Goal: Information Seeking & Learning: Learn about a topic

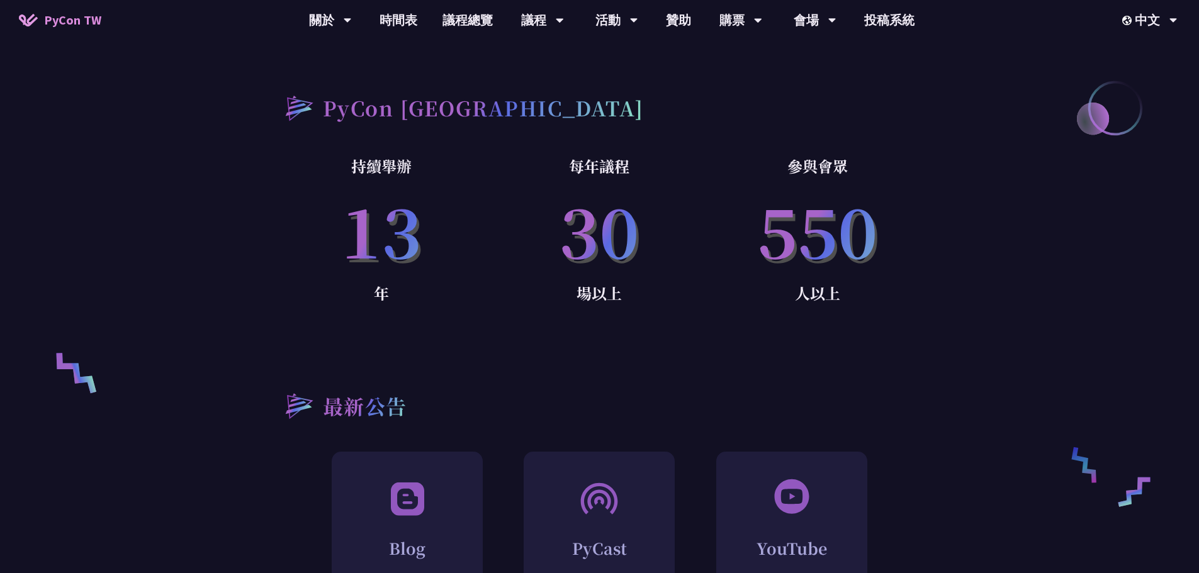
scroll to position [860, 0]
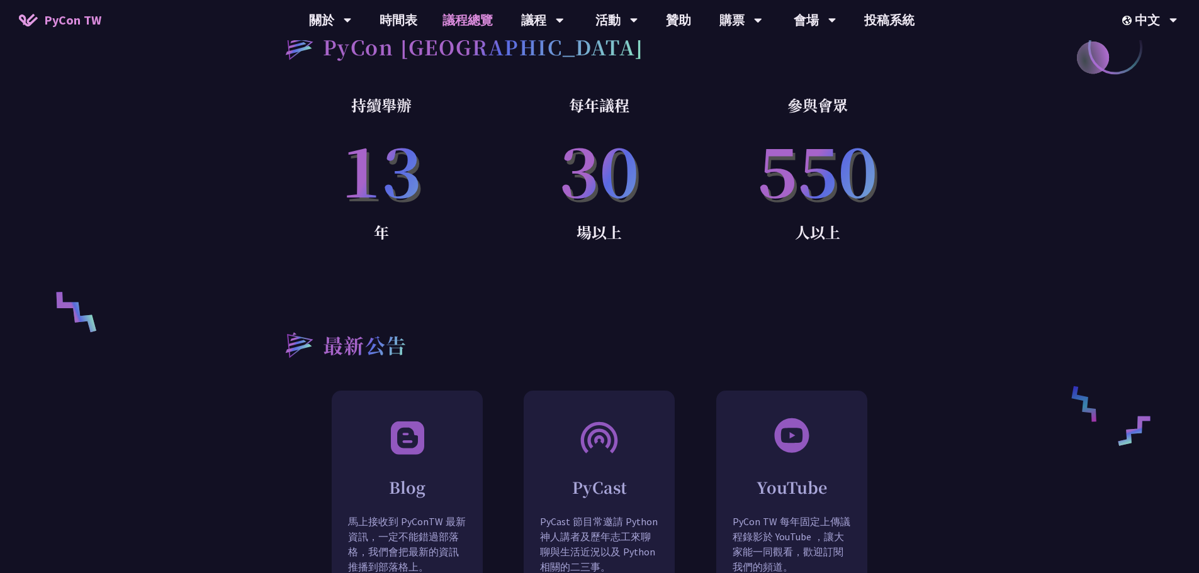
click at [471, 15] on link "議程總覽" at bounding box center [468, 20] width 76 height 40
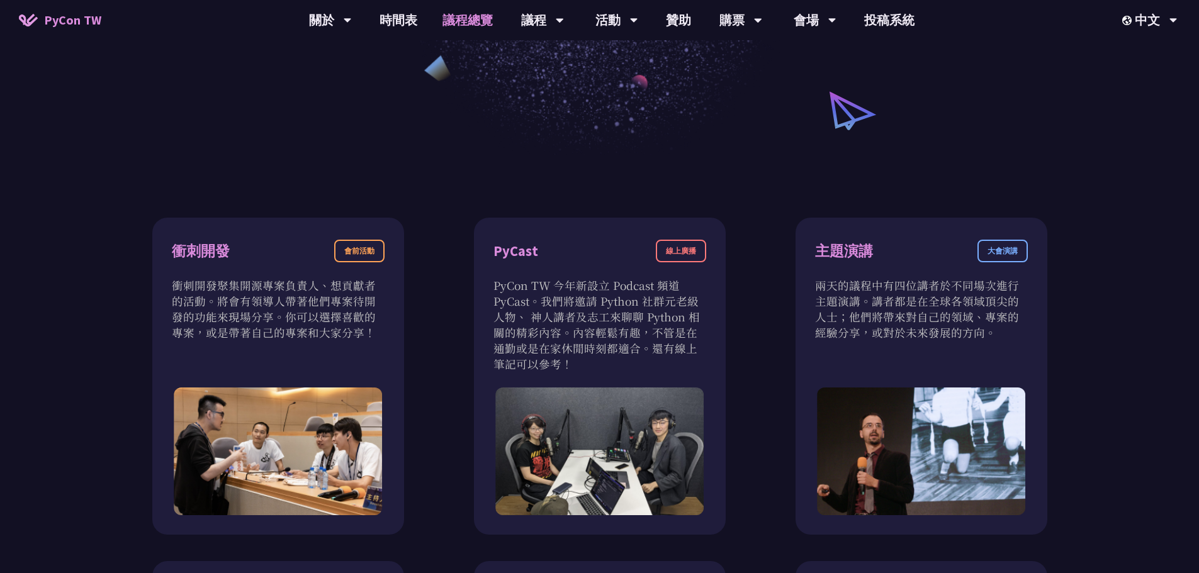
scroll to position [315, 0]
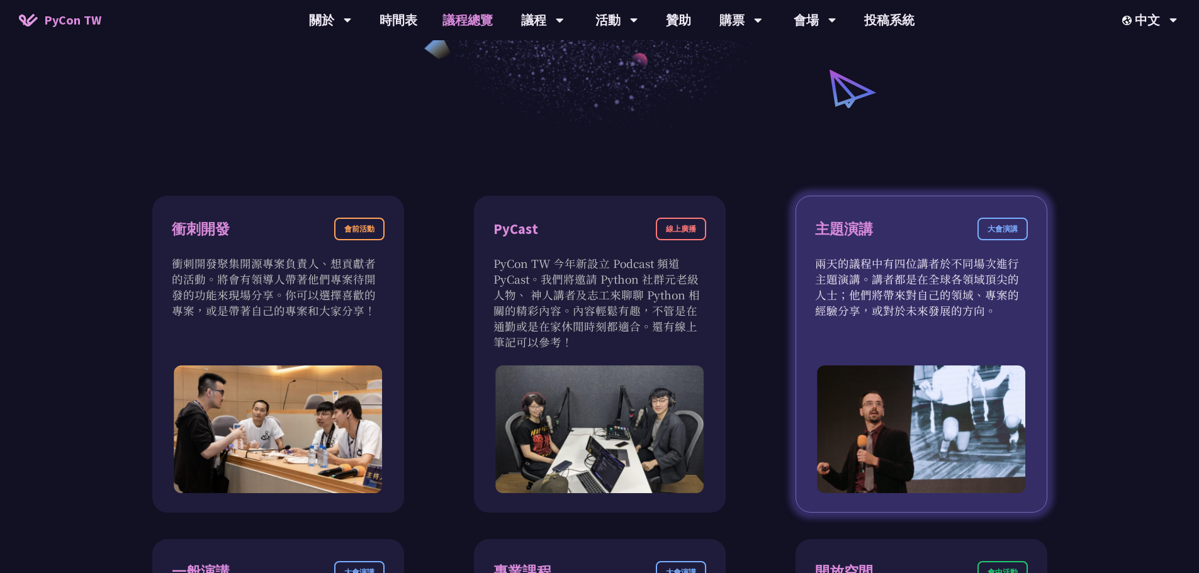
click at [999, 233] on div "大會演講" at bounding box center [1002, 229] width 50 height 23
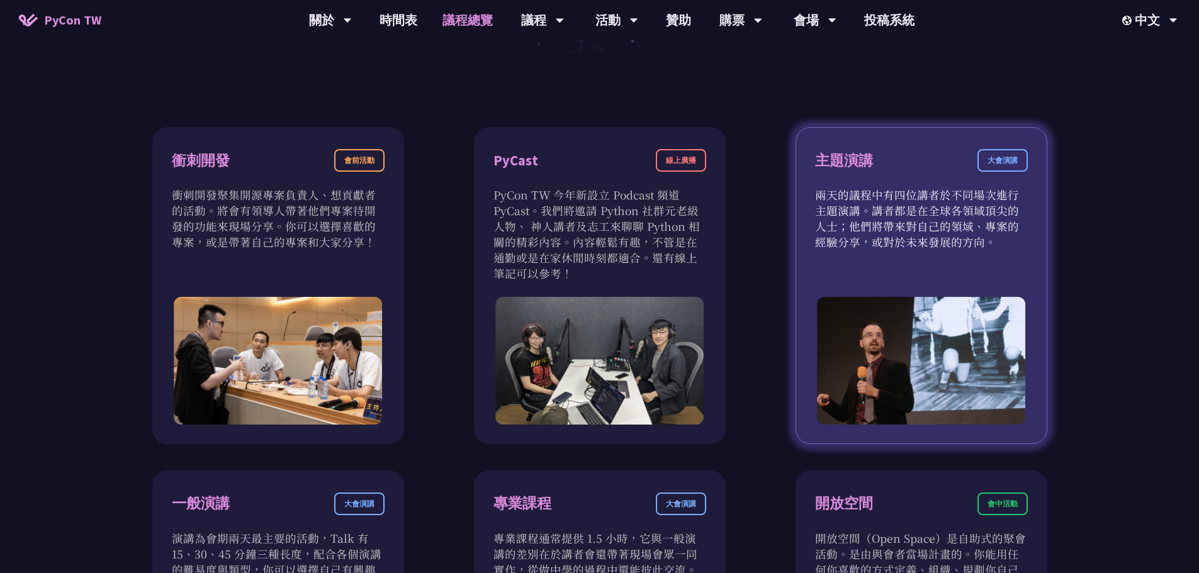
scroll to position [441, 0]
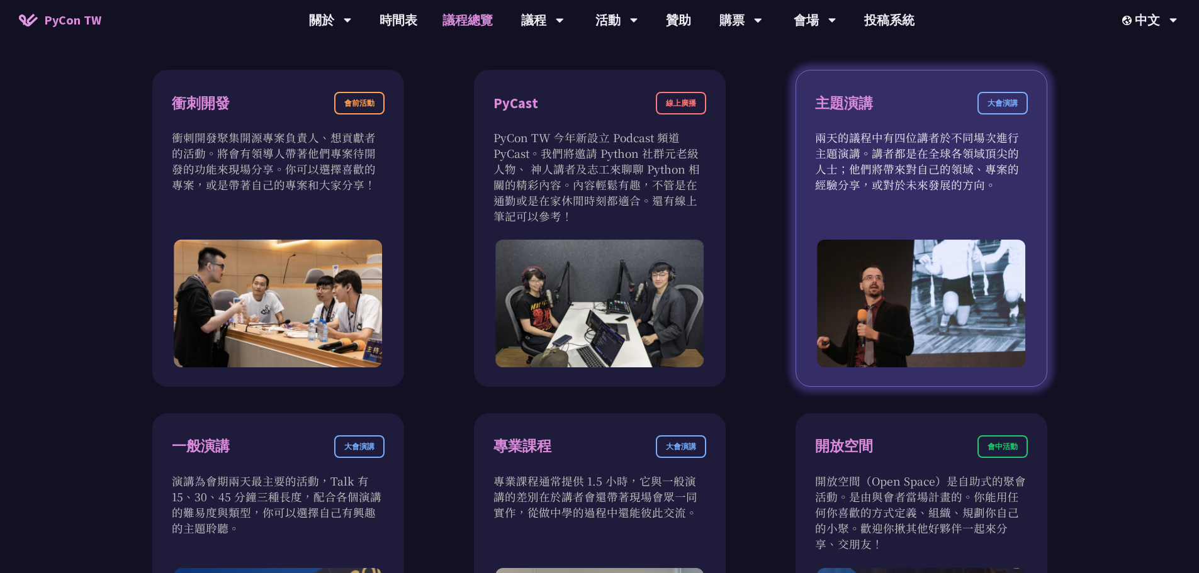
click at [969, 319] on img at bounding box center [921, 304] width 209 height 128
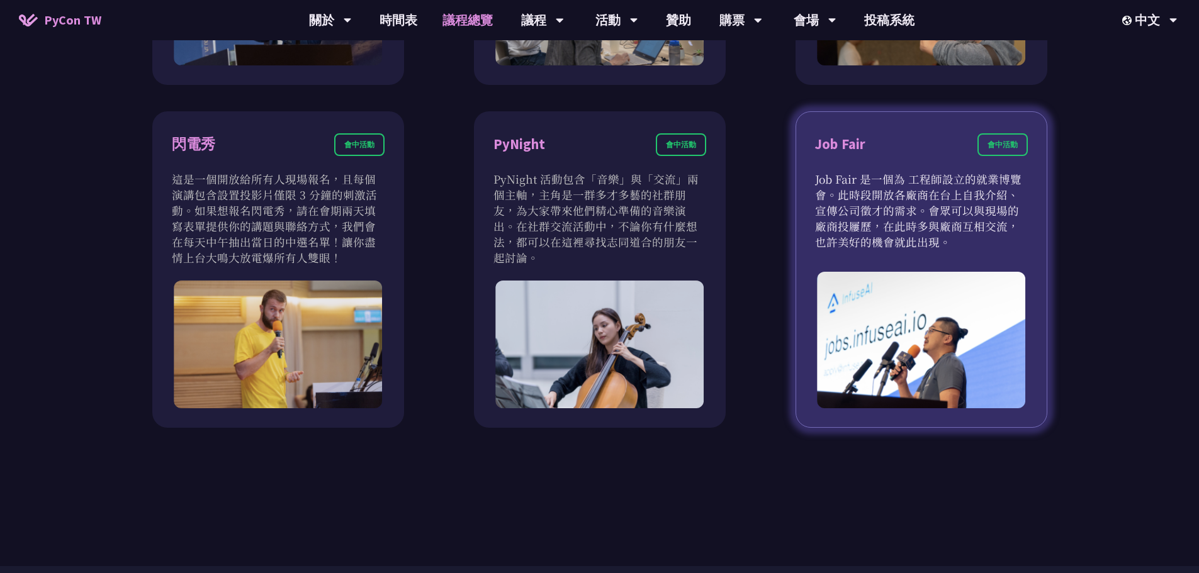
scroll to position [1070, 0]
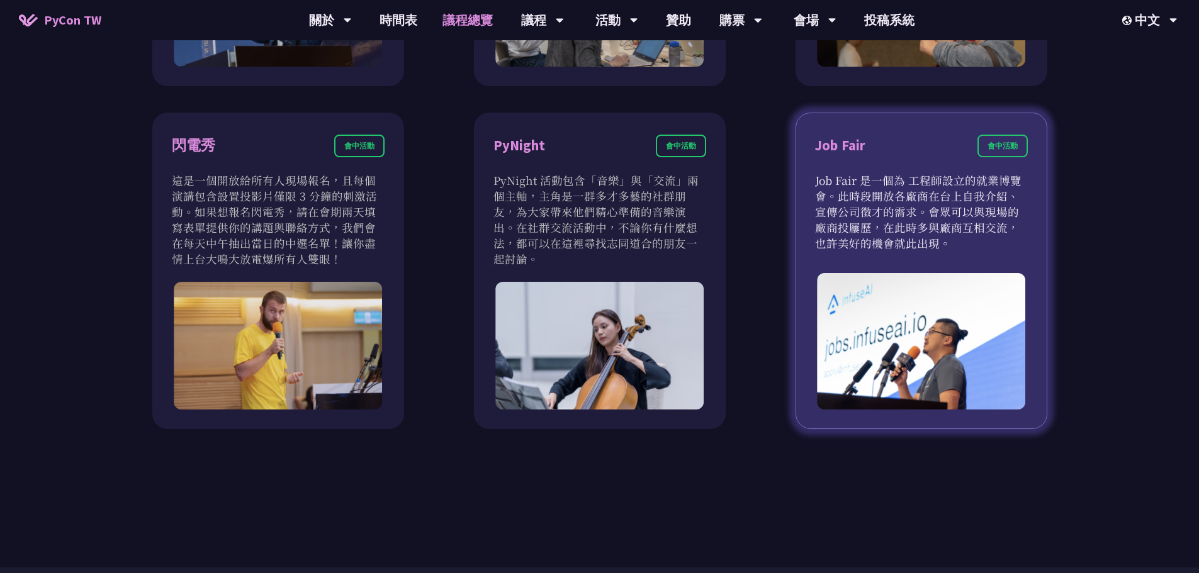
click at [992, 156] on div "會中活動" at bounding box center [1002, 146] width 50 height 23
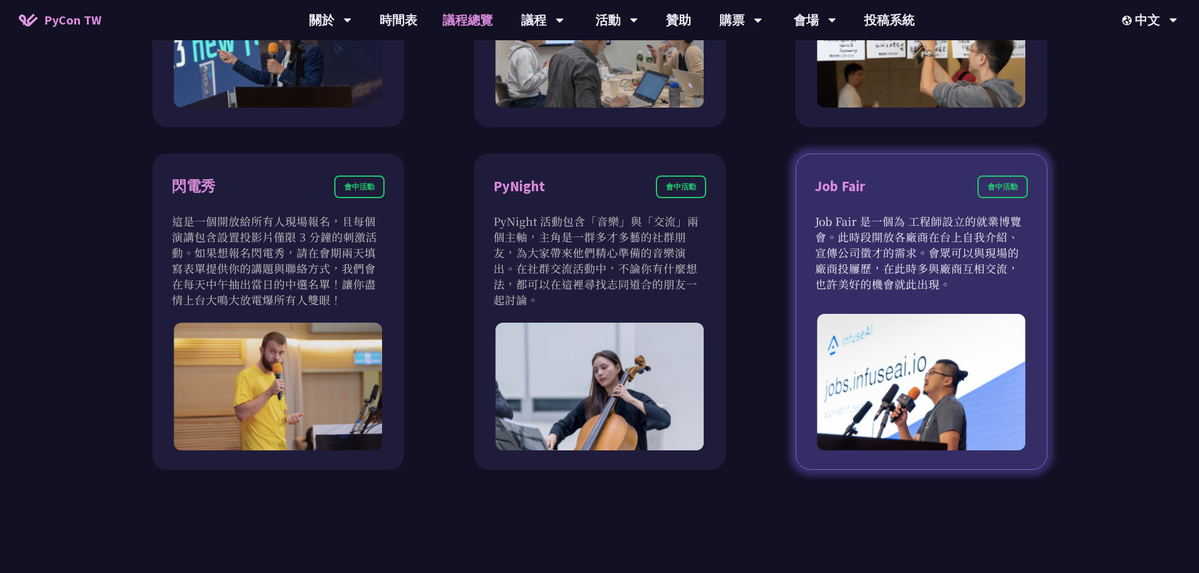
scroll to position [1007, 0]
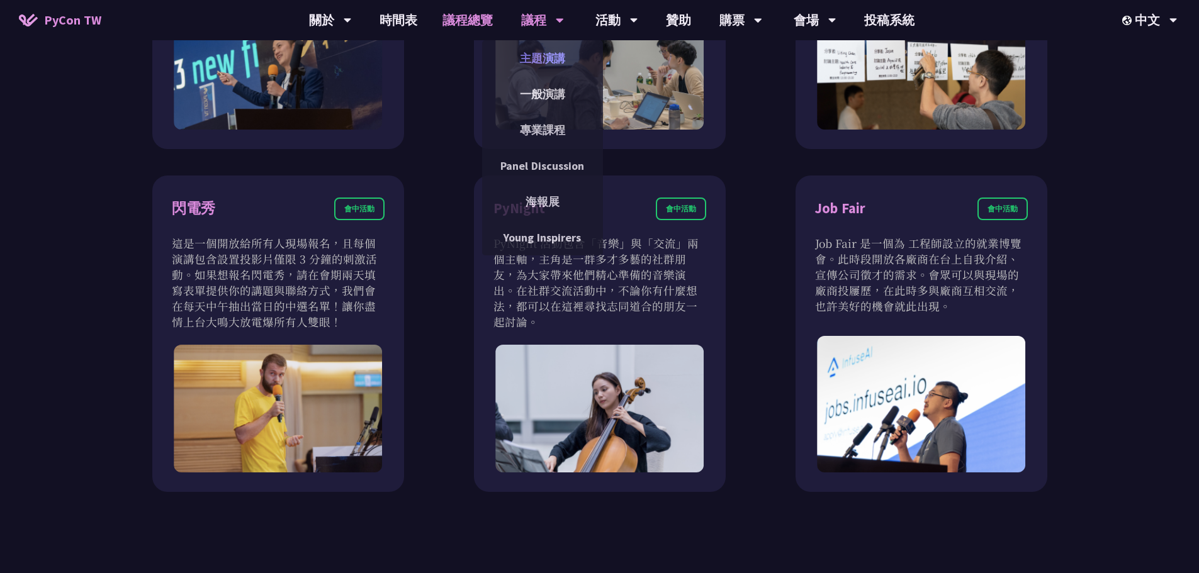
click at [542, 63] on link "主題演講" at bounding box center [542, 58] width 121 height 30
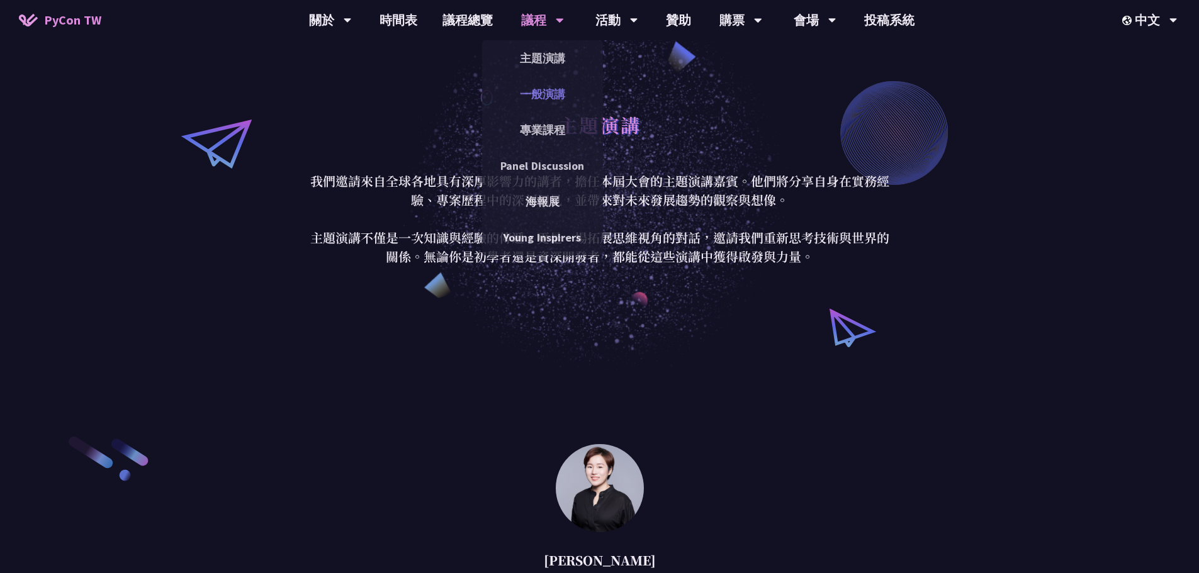
click at [552, 94] on link "一般演講" at bounding box center [542, 94] width 121 height 30
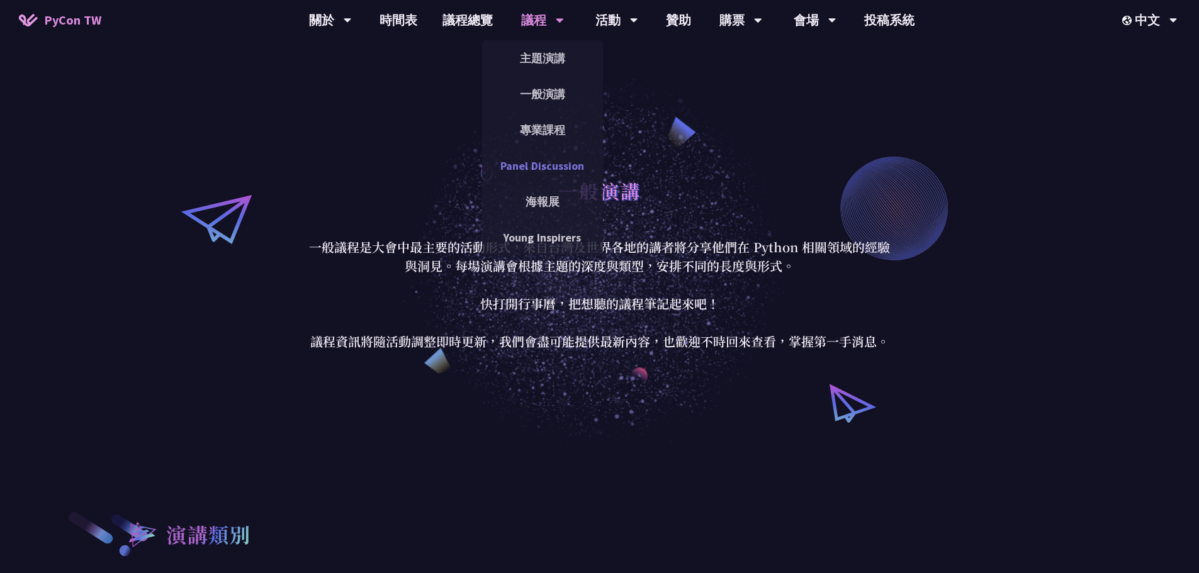
click at [553, 167] on link "Panel Discussion" at bounding box center [542, 166] width 121 height 30
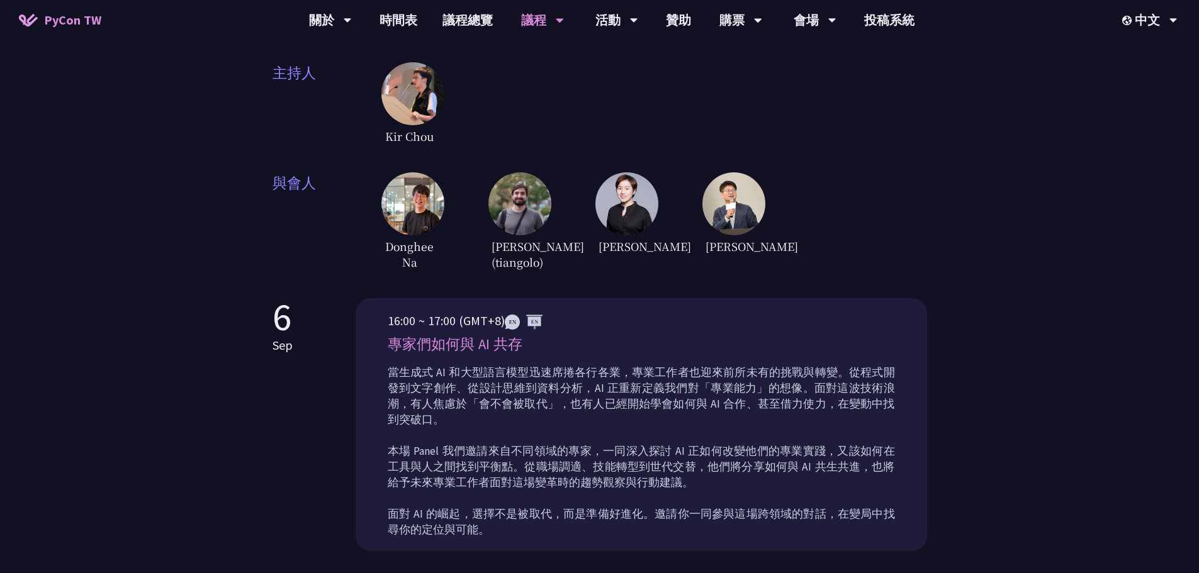
scroll to position [313, 0]
click at [473, 20] on link "議程總覽" at bounding box center [468, 20] width 76 height 40
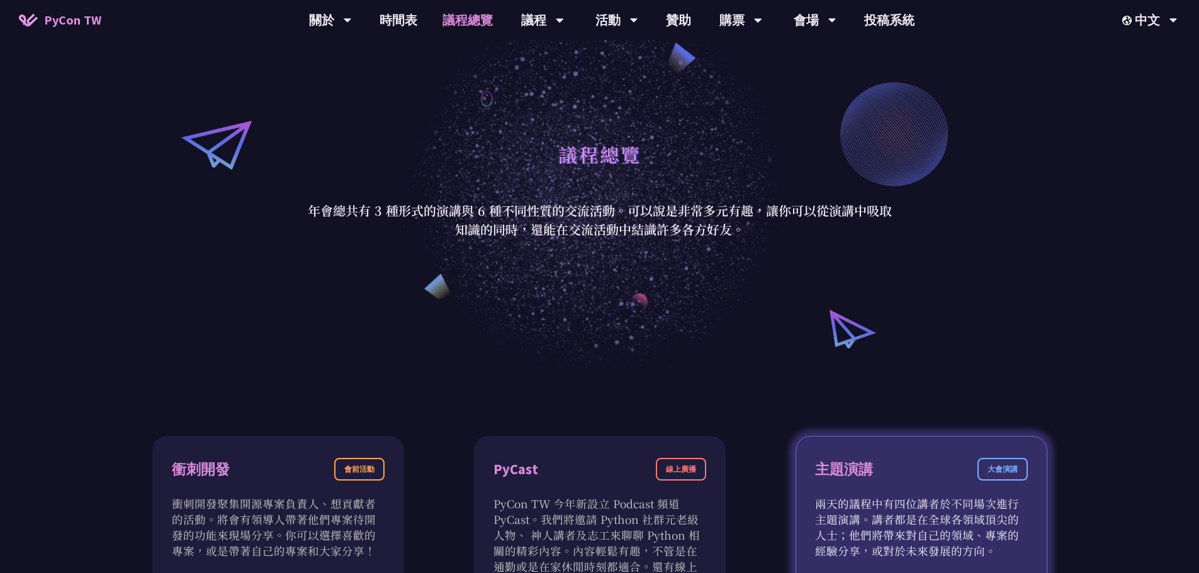
scroll to position [259, 0]
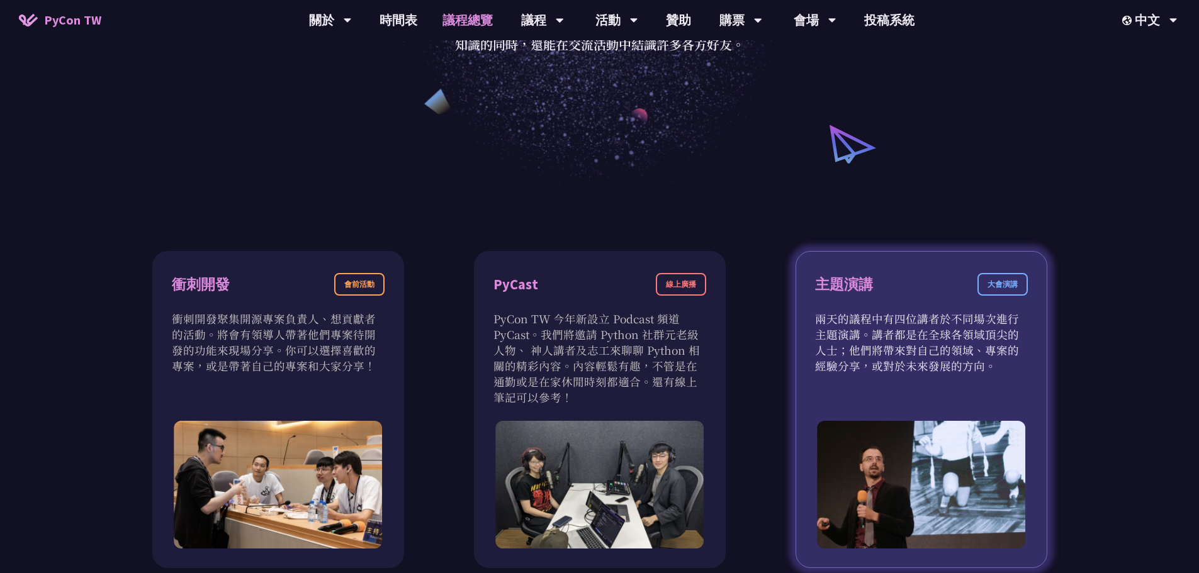
click at [1003, 290] on div "大會演講" at bounding box center [1002, 284] width 50 height 23
click at [940, 358] on p "兩天的議程中有四位講者於不同場次進行主題演講。講者都是在全球各領域頂尖的人士；他們將帶來對自己的領域、專案的經驗分享，或對於未來發展的方向。" at bounding box center [921, 342] width 213 height 63
click at [942, 306] on div "主題演講 大會演講" at bounding box center [921, 292] width 213 height 38
click at [991, 291] on div "大會演講" at bounding box center [1002, 284] width 50 height 23
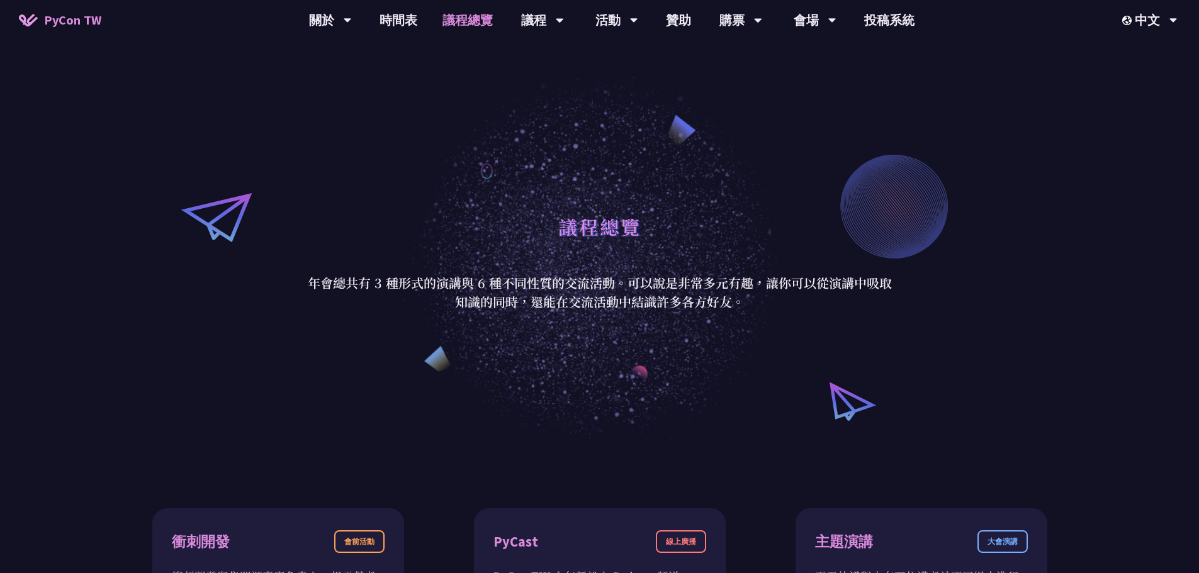
scroll to position [0, 0]
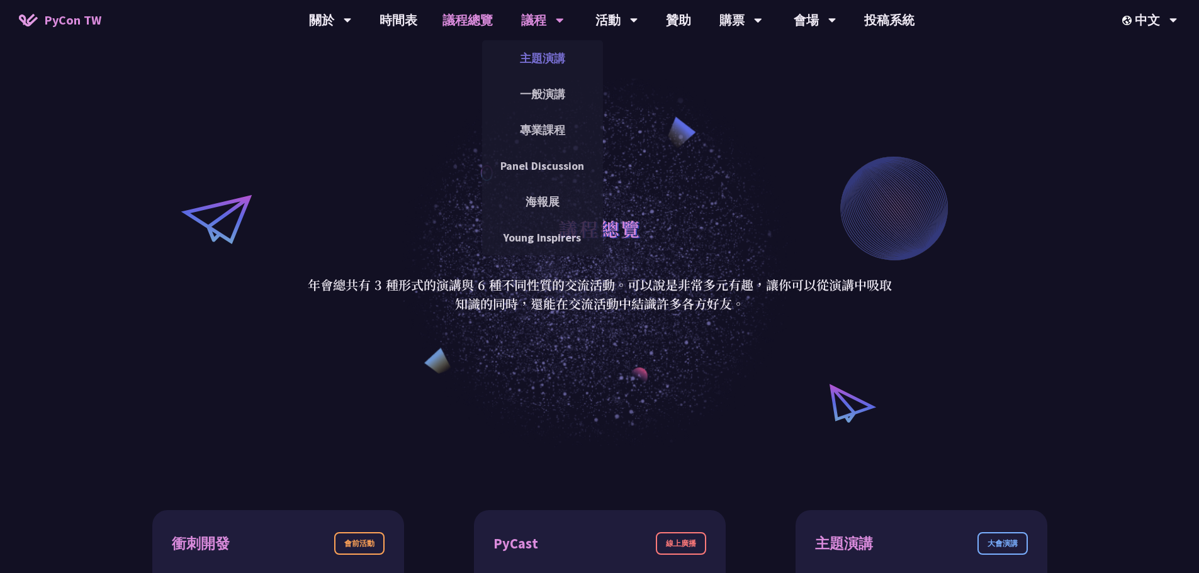
click at [547, 52] on link "主題演講" at bounding box center [542, 58] width 121 height 30
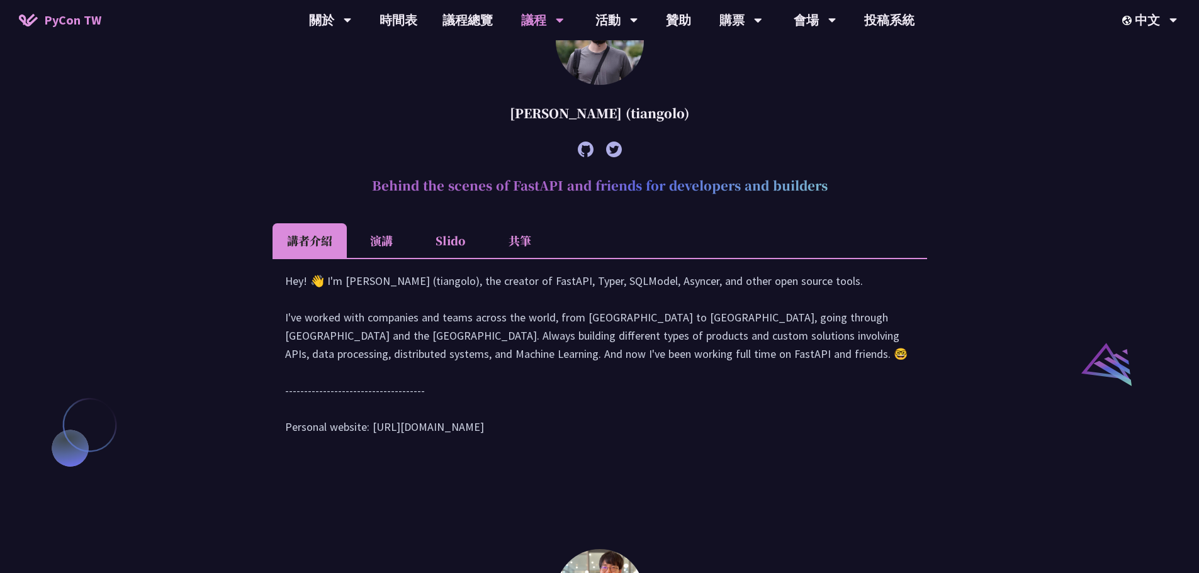
scroll to position [1133, 0]
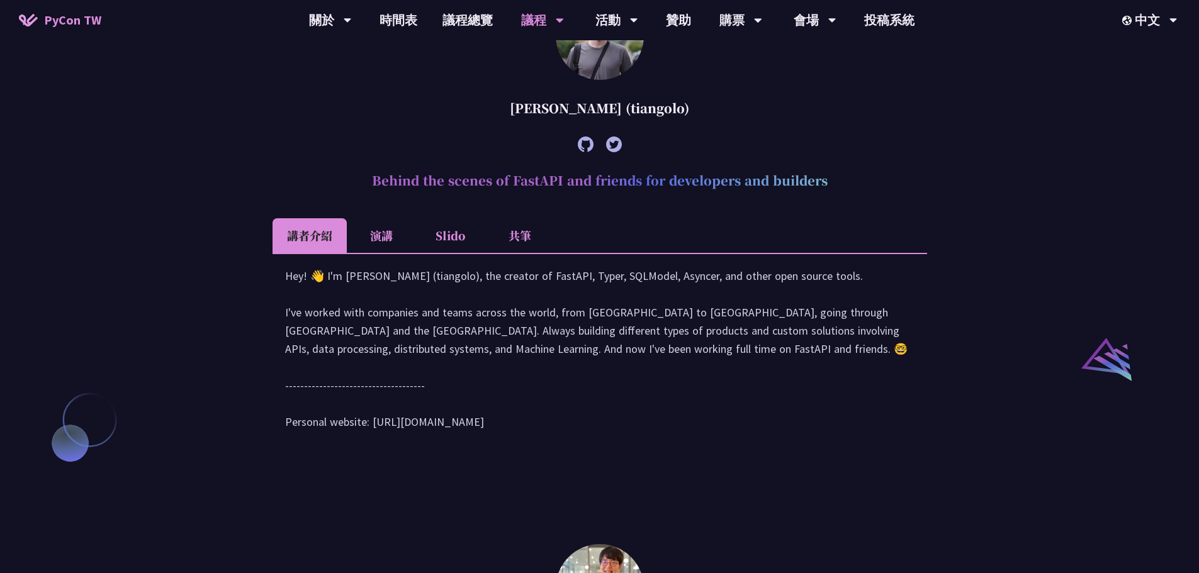
click at [376, 253] on li "演講" at bounding box center [381, 235] width 69 height 35
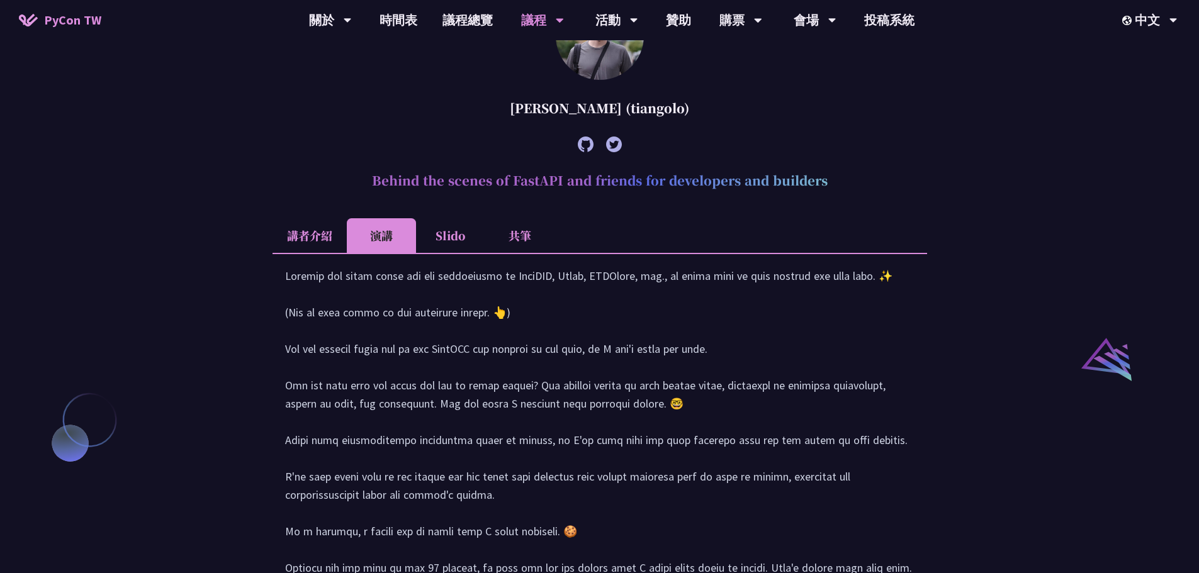
click at [319, 253] on li "講者介紹" at bounding box center [310, 235] width 74 height 35
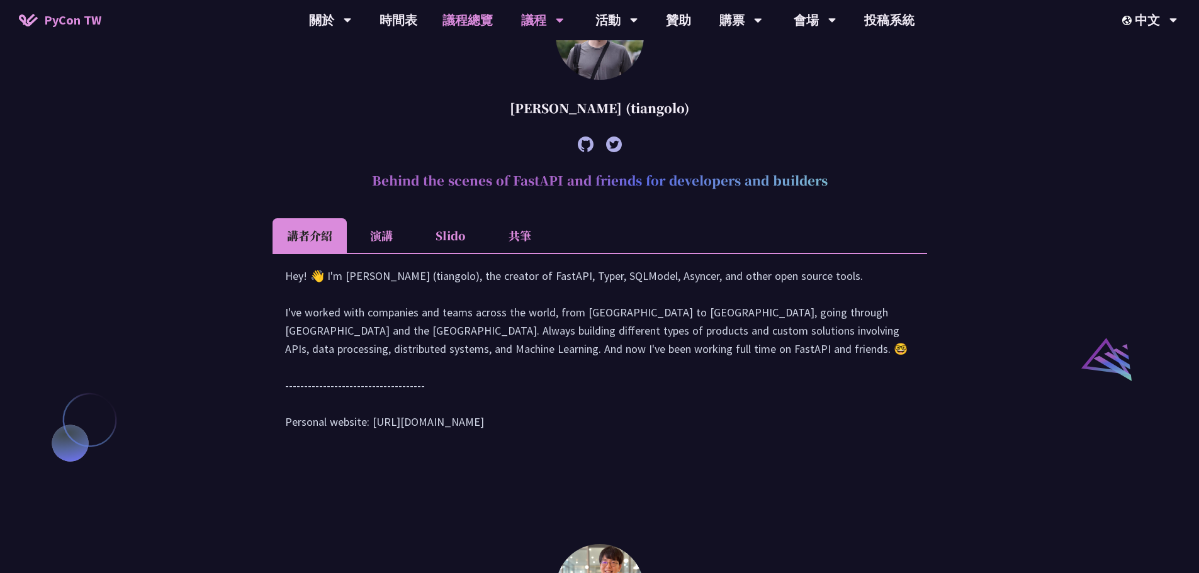
click at [468, 14] on link "議程總覽" at bounding box center [468, 20] width 76 height 40
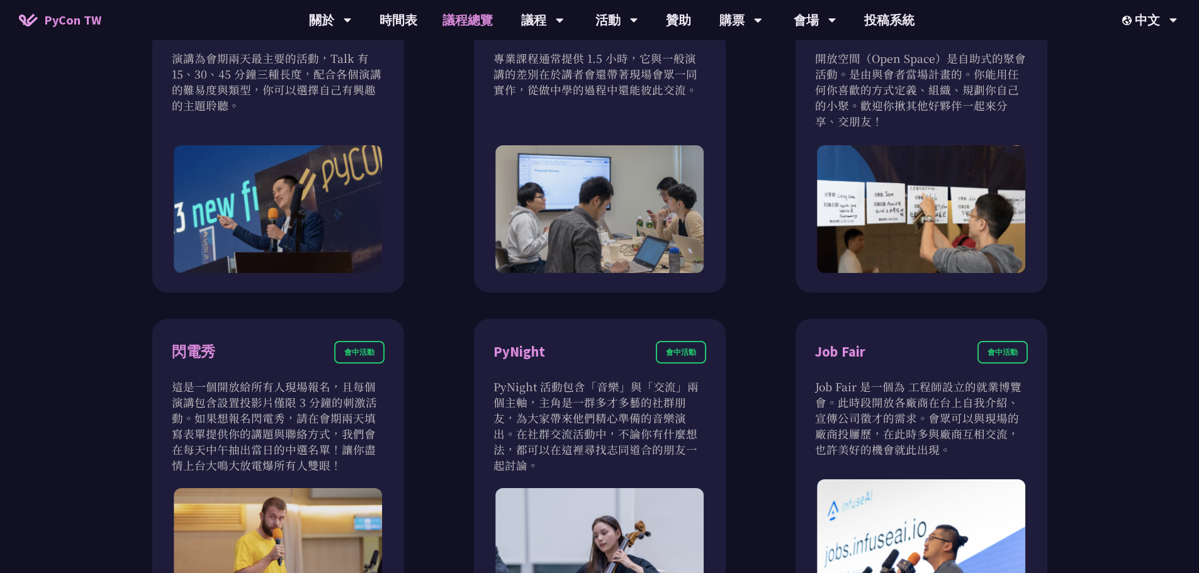
scroll to position [881, 0]
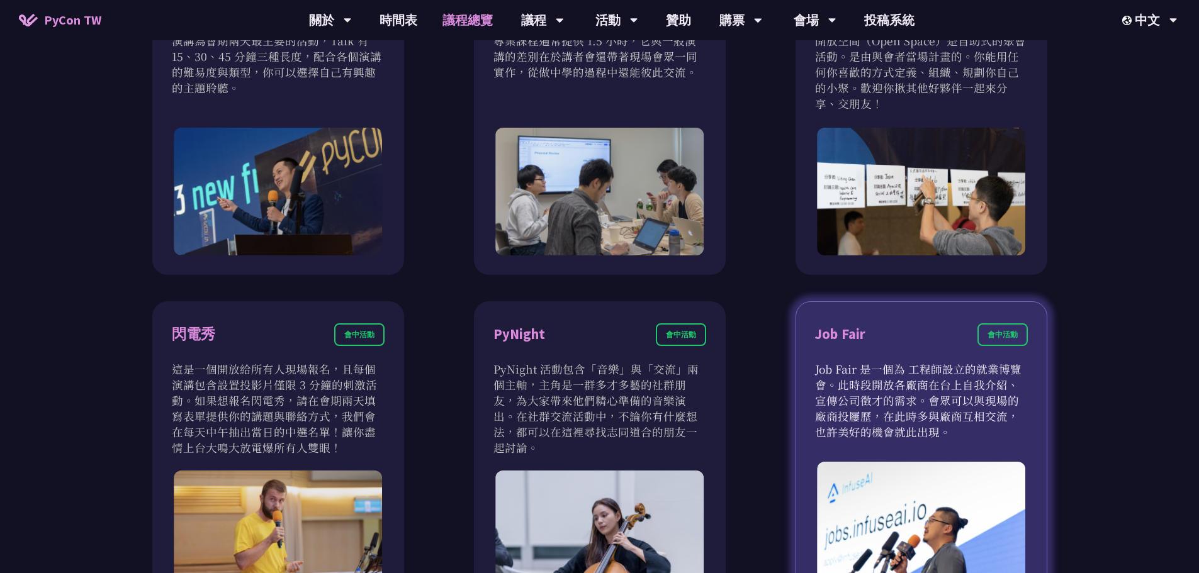
click at [895, 457] on div "Job Fair 會中活動 Job Fair 是一個為 工程師設立的就業博覽會。此時段開放各廠商在台上自我介紹、宣傳公司徵才的需求。會眾可以與現場的廠商投屨歷…" at bounding box center [922, 459] width 252 height 317
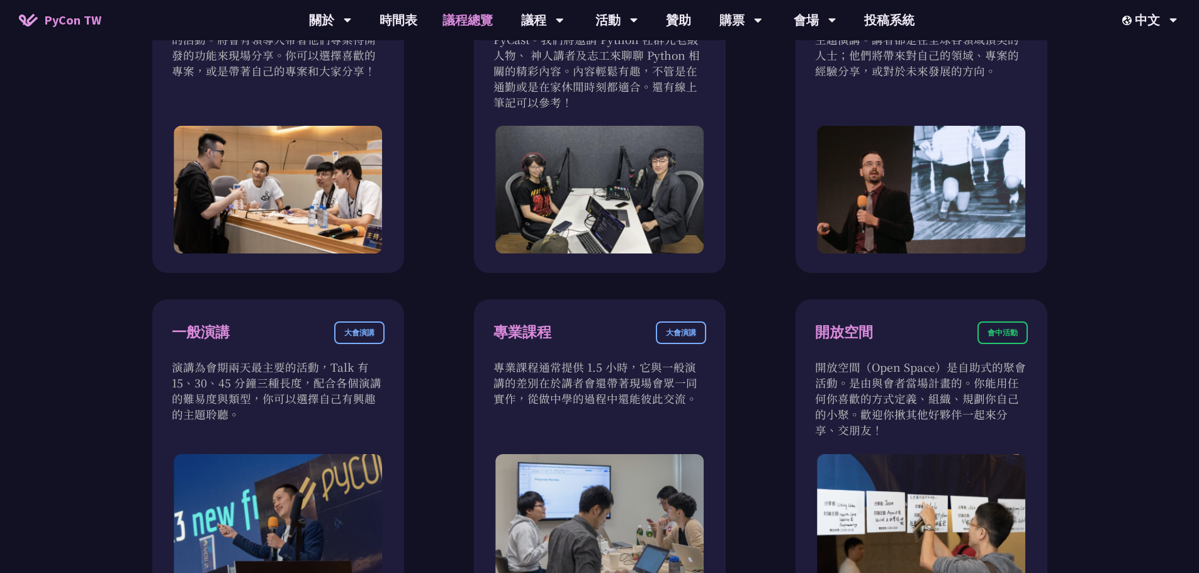
scroll to position [441, 0]
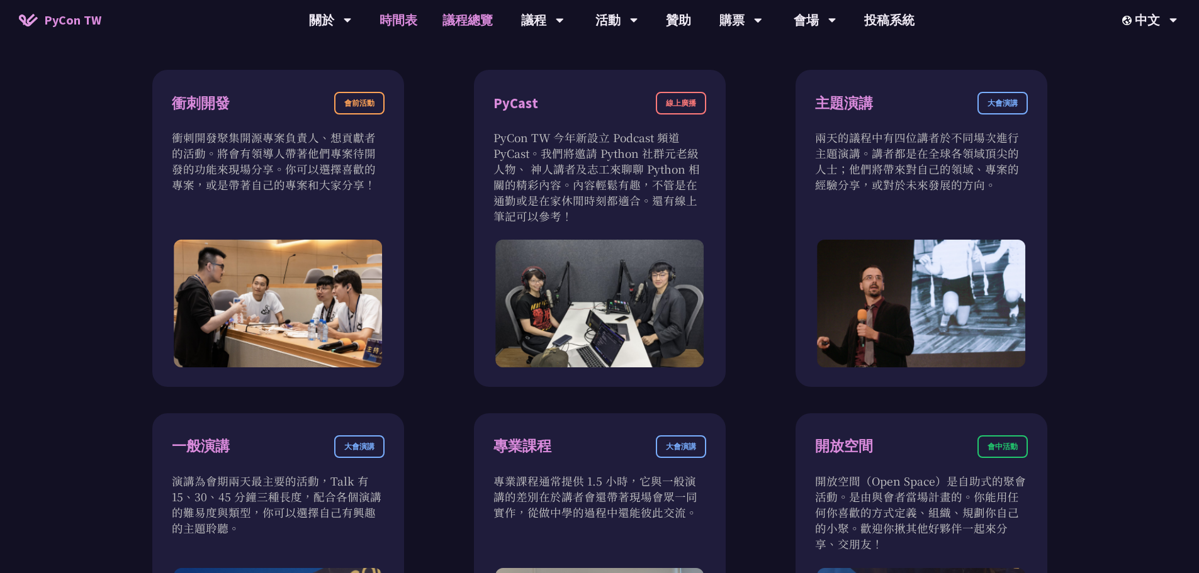
click at [408, 23] on link "時間表" at bounding box center [398, 20] width 63 height 40
